Goal: Task Accomplishment & Management: Manage account settings

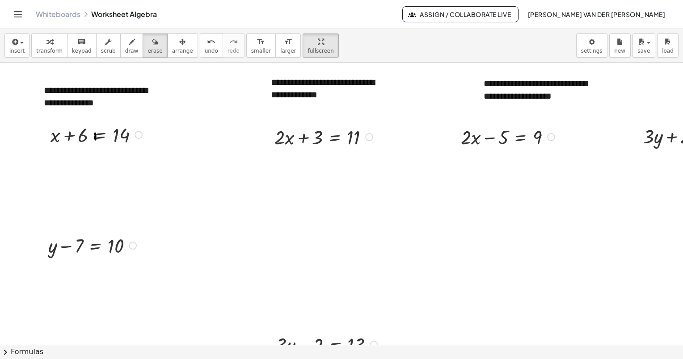
click at [25, 18] on div "Whiteboards Worksheet Algebra Assign / Collaborate Live [PERSON_NAME] van der […" at bounding box center [341, 14] width 661 height 29
click at [16, 15] on icon "Toggle navigation" at bounding box center [18, 14] width 11 height 11
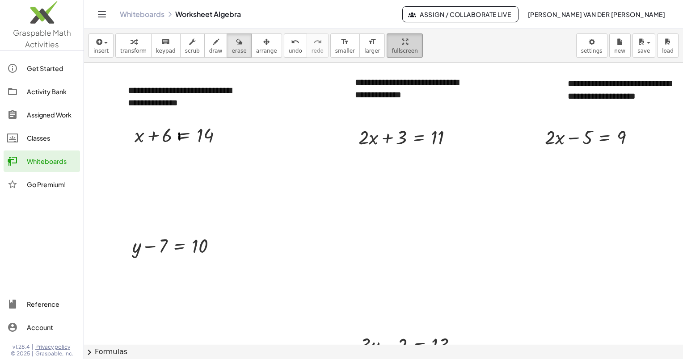
click at [54, 138] on div "Classes" at bounding box center [52, 138] width 50 height 11
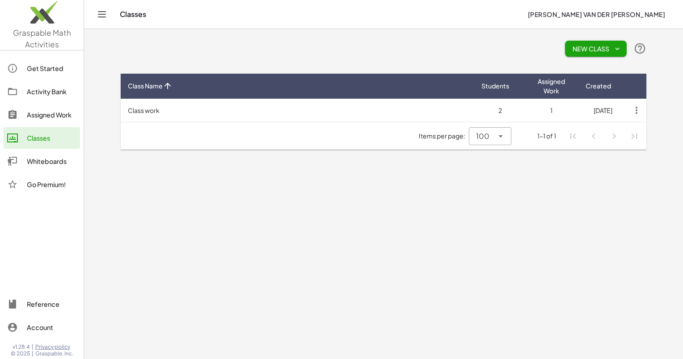
click at [397, 110] on td "Class work" at bounding box center [297, 110] width 353 height 23
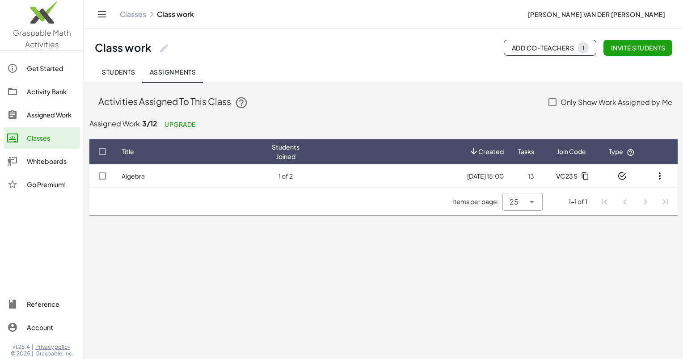
click at [576, 98] on label "Only Show Work Assigned by Me" at bounding box center [616, 102] width 112 height 21
click at [121, 70] on span "Students" at bounding box center [118, 72] width 33 height 8
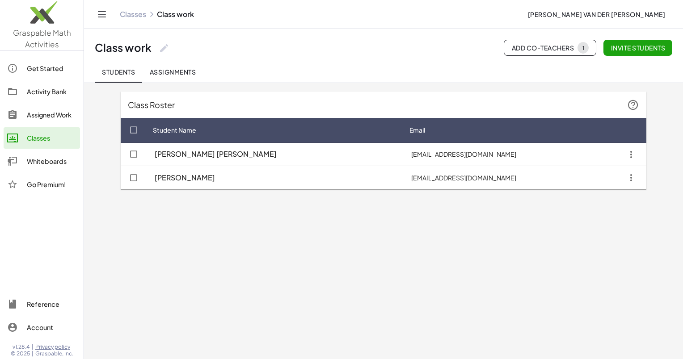
click at [166, 48] on icon at bounding box center [164, 48] width 11 height 11
type input "*"
type input "********"
click at [214, 80] on span "Save" at bounding box center [221, 81] width 16 height 8
click at [47, 113] on div "Assigned Work" at bounding box center [52, 114] width 50 height 11
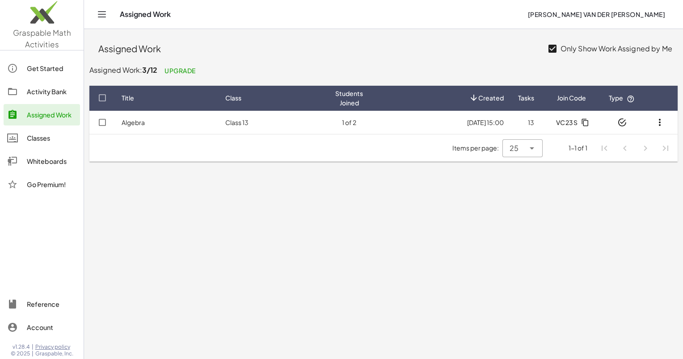
click at [511, 121] on td "[DATE] 15:00" at bounding box center [526, 122] width 30 height 23
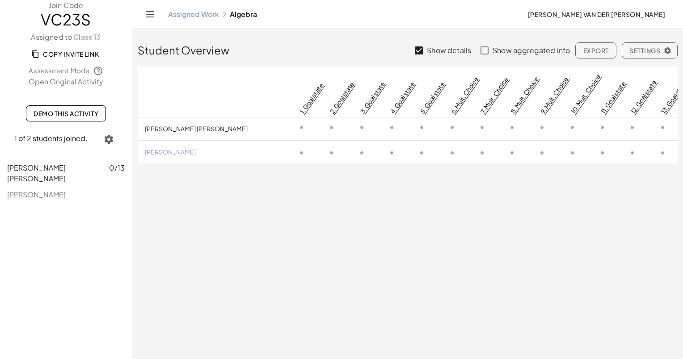
click at [110, 136] on icon "button" at bounding box center [109, 139] width 11 height 11
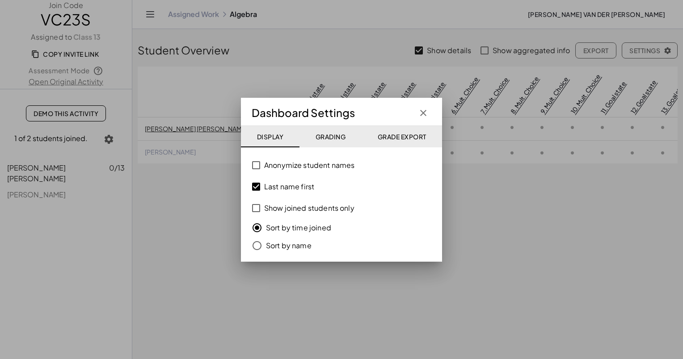
click at [109, 140] on div at bounding box center [341, 179] width 683 height 359
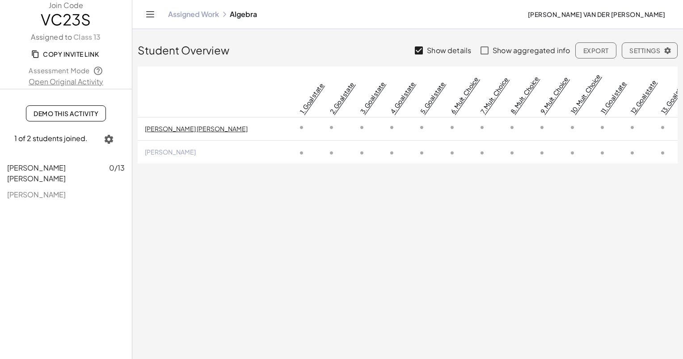
click at [109, 140] on icon "button" at bounding box center [109, 139] width 11 height 11
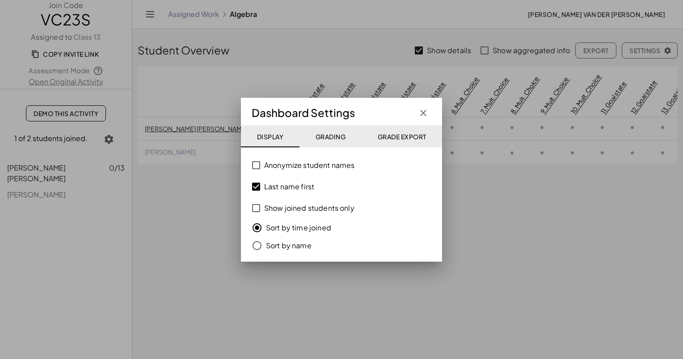
click at [268, 186] on label "Last name first" at bounding box center [289, 186] width 50 height 21
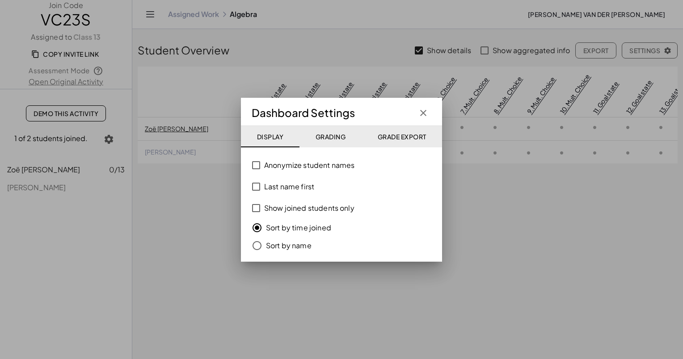
click at [268, 204] on label "Show joined students only" at bounding box center [309, 207] width 90 height 21
click at [268, 206] on label "Show joined students only" at bounding box center [309, 207] width 90 height 21
click at [336, 134] on span "Grading" at bounding box center [330, 137] width 30 height 8
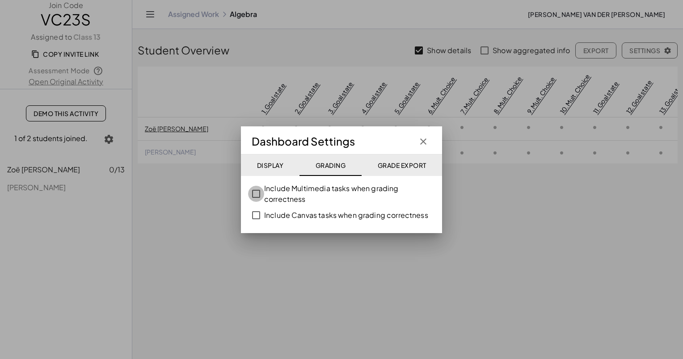
click at [264, 193] on label "Include Multimedia tasks when grading correctness" at bounding box center [349, 193] width 171 height 21
click at [399, 159] on button "Grade Export" at bounding box center [401, 165] width 80 height 21
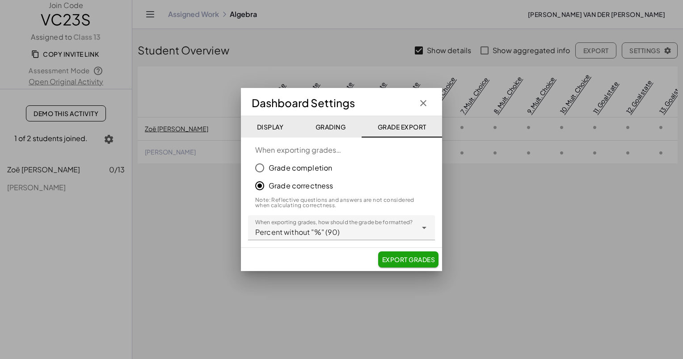
click at [300, 170] on label "Grade completion" at bounding box center [299, 168] width 63 height 18
click at [298, 184] on label "Grade correctness" at bounding box center [300, 186] width 65 height 18
click at [316, 169] on label "Grade completion" at bounding box center [299, 168] width 63 height 18
click at [415, 252] on button "Export Grades" at bounding box center [408, 260] width 60 height 16
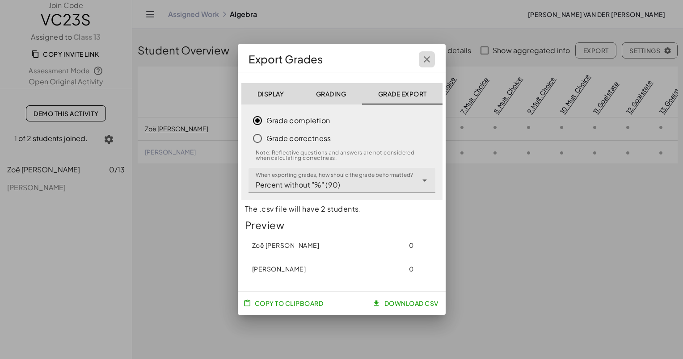
click at [423, 54] on icon "button" at bounding box center [426, 59] width 11 height 11
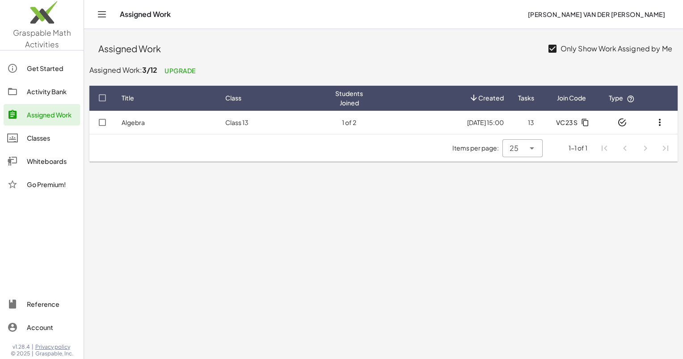
click at [63, 134] on div "Classes" at bounding box center [52, 138] width 50 height 11
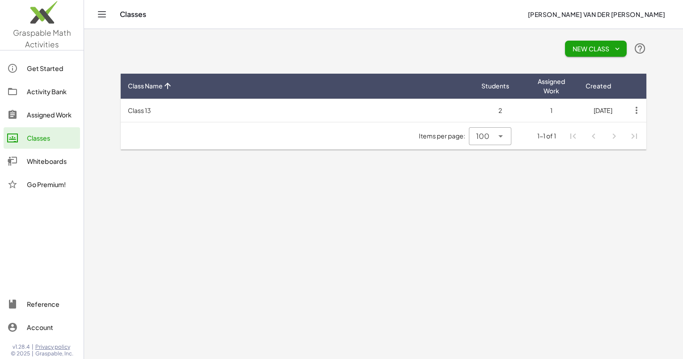
click at [498, 105] on td "2" at bounding box center [499, 110] width 51 height 23
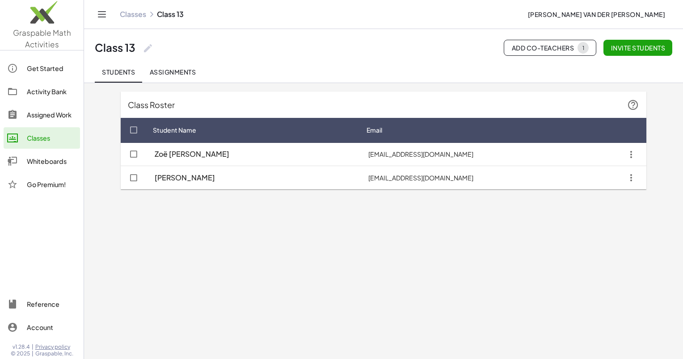
click at [551, 50] on span "Add Co-Teachers 1" at bounding box center [549, 48] width 77 height 12
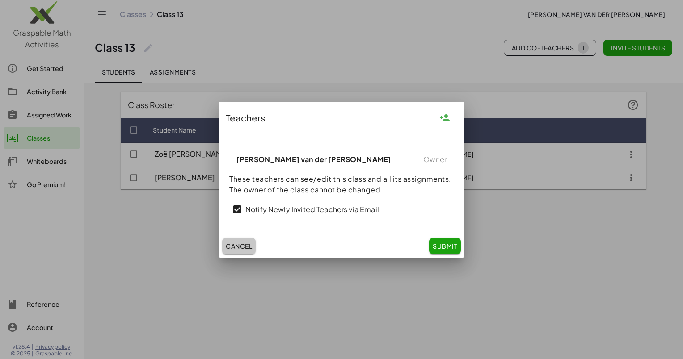
click at [243, 240] on button "Cancel" at bounding box center [239, 246] width 34 height 16
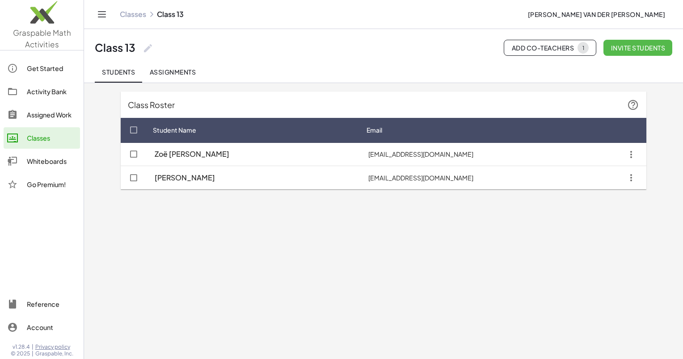
click at [637, 51] on span "Invite students" at bounding box center [637, 48] width 55 height 8
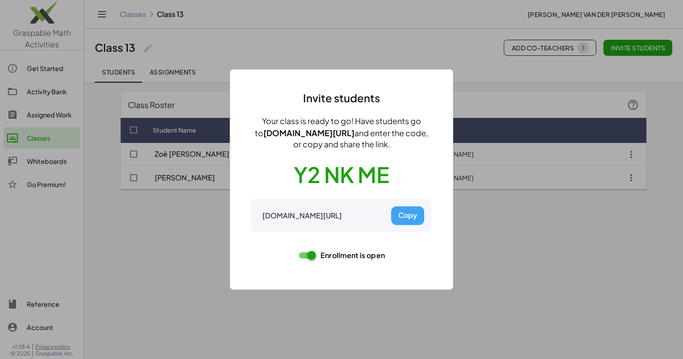
click at [499, 205] on div at bounding box center [341, 179] width 683 height 359
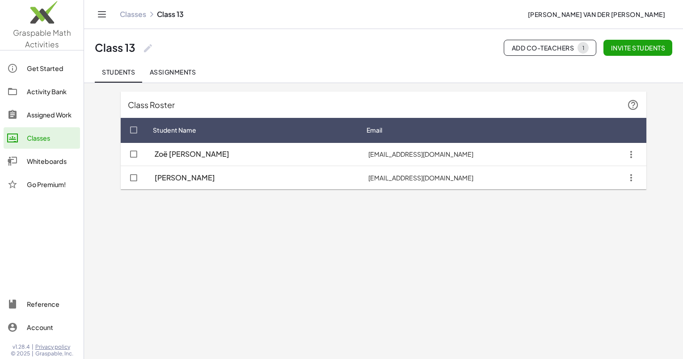
click at [57, 132] on link "Classes" at bounding box center [42, 137] width 76 height 21
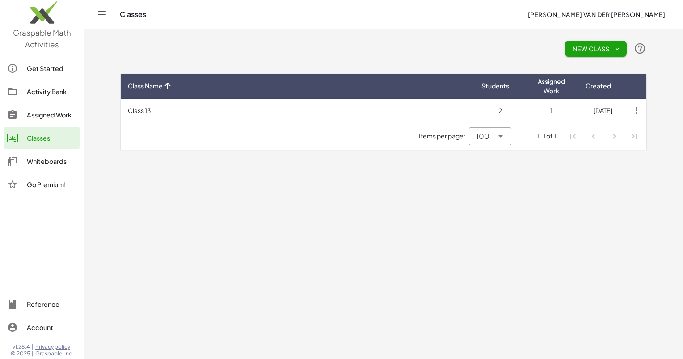
click at [138, 115] on td "Class 13" at bounding box center [297, 110] width 353 height 23
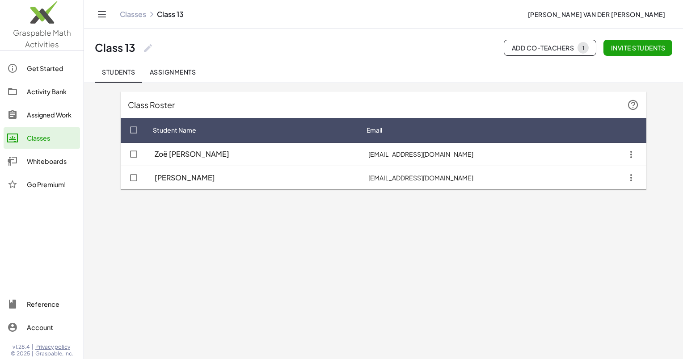
click at [46, 110] on div "Assigned Work" at bounding box center [52, 114] width 50 height 11
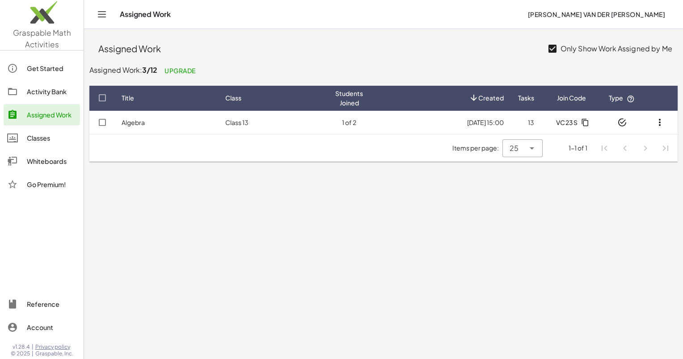
click at [511, 125] on td "[DATE] 15:00" at bounding box center [526, 122] width 30 height 23
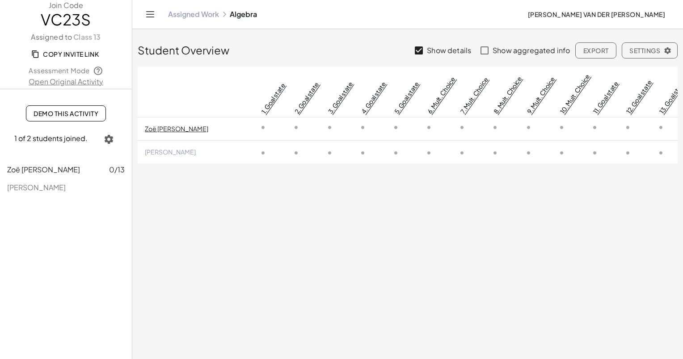
click at [66, 114] on span "Demo This Activity" at bounding box center [66, 113] width 65 height 8
click at [110, 141] on icon "button" at bounding box center [109, 139] width 11 height 11
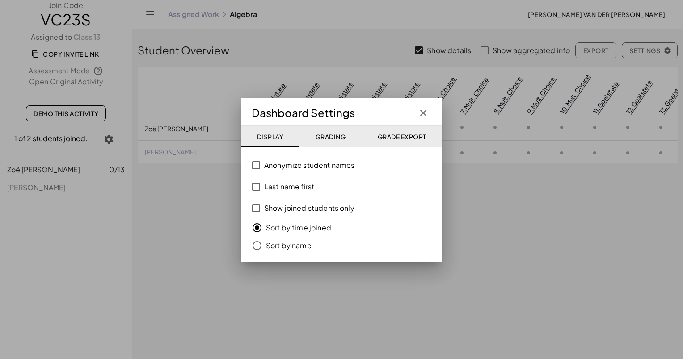
click at [110, 141] on div at bounding box center [341, 179] width 683 height 359
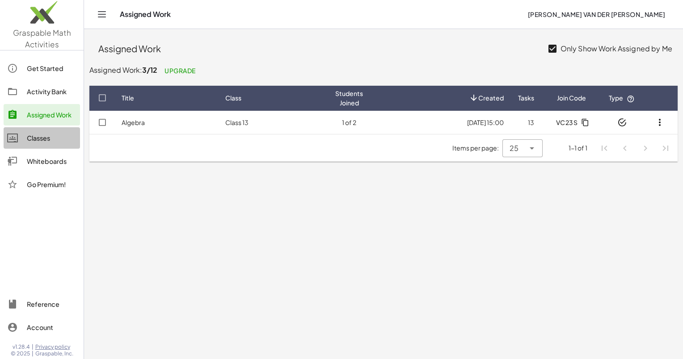
click at [54, 137] on div "Classes" at bounding box center [52, 138] width 50 height 11
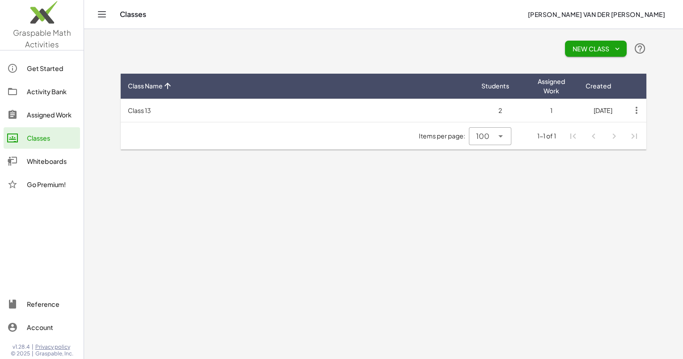
click at [286, 106] on td "Class 13" at bounding box center [297, 110] width 353 height 23
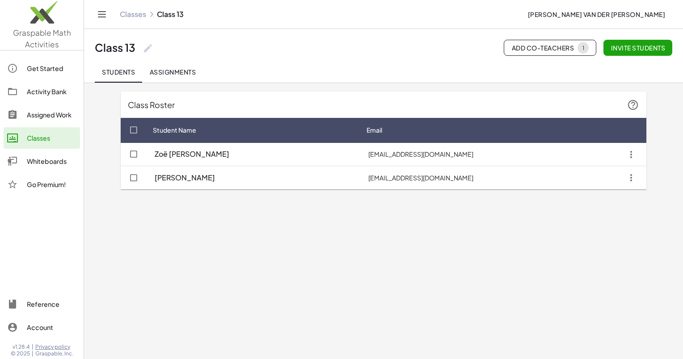
click at [643, 52] on button "Invite students" at bounding box center [637, 48] width 69 height 16
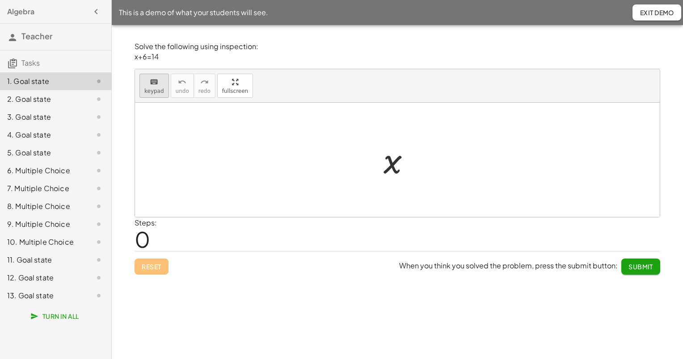
click at [157, 85] on div "keyboard" at bounding box center [154, 81] width 20 height 11
click at [392, 162] on div at bounding box center [392, 161] width 18 height 40
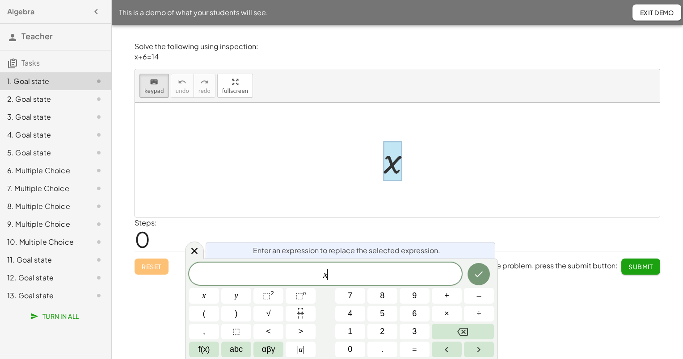
click at [343, 271] on span "x ​" at bounding box center [325, 274] width 273 height 13
click at [314, 150] on div at bounding box center [397, 160] width 524 height 114
